Goal: Task Accomplishment & Management: Use online tool/utility

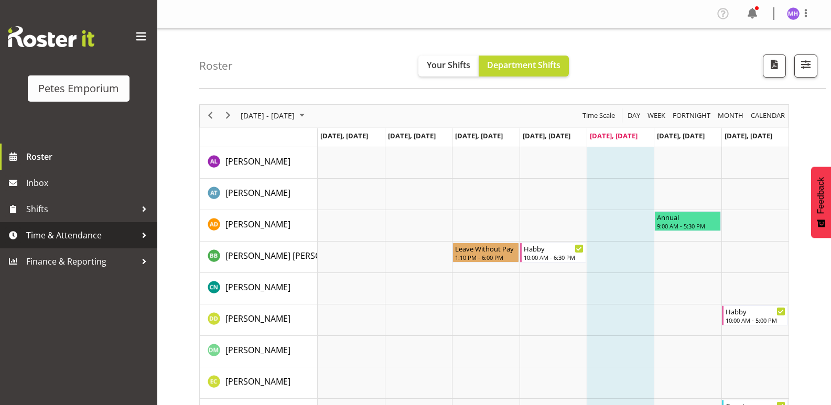
click at [101, 246] on link "Time & Attendance" at bounding box center [78, 235] width 157 height 26
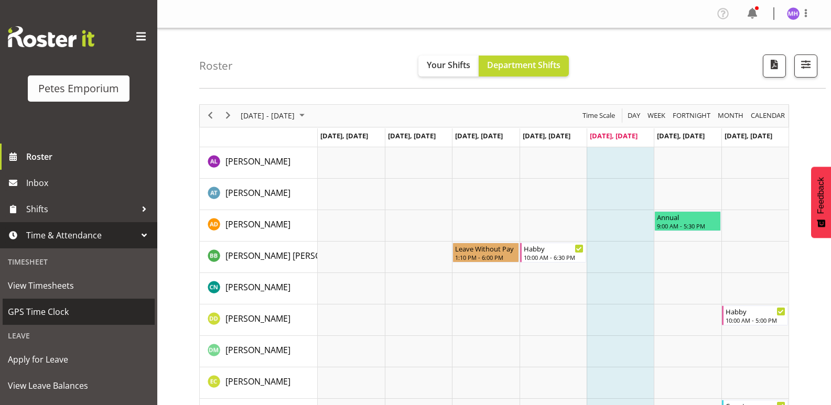
click at [78, 311] on span "GPS Time Clock" at bounding box center [79, 312] width 142 height 16
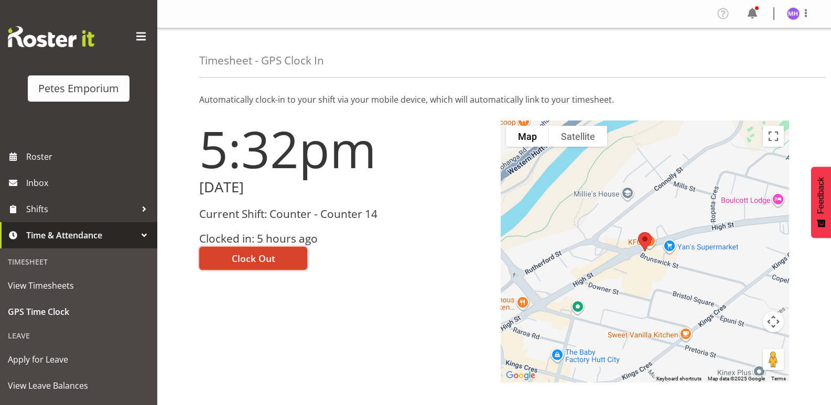
click at [282, 265] on button "Clock Out" at bounding box center [253, 258] width 108 height 23
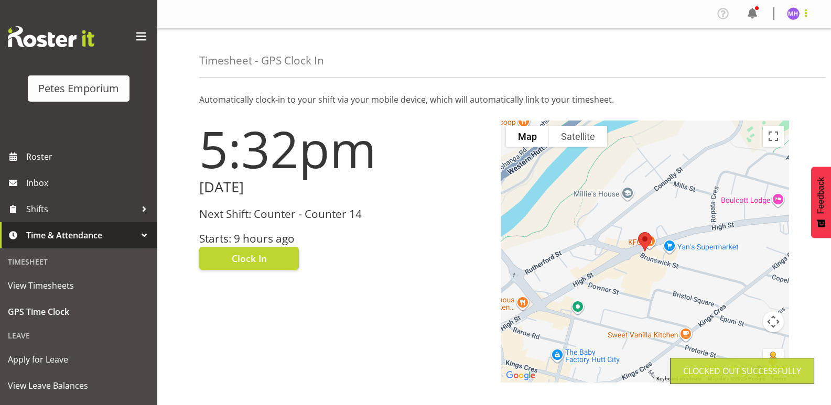
click at [810, 16] on span at bounding box center [805, 13] width 13 height 13
click at [766, 56] on link "Log Out" at bounding box center [761, 55] width 101 height 19
